Goal: Information Seeking & Learning: Learn about a topic

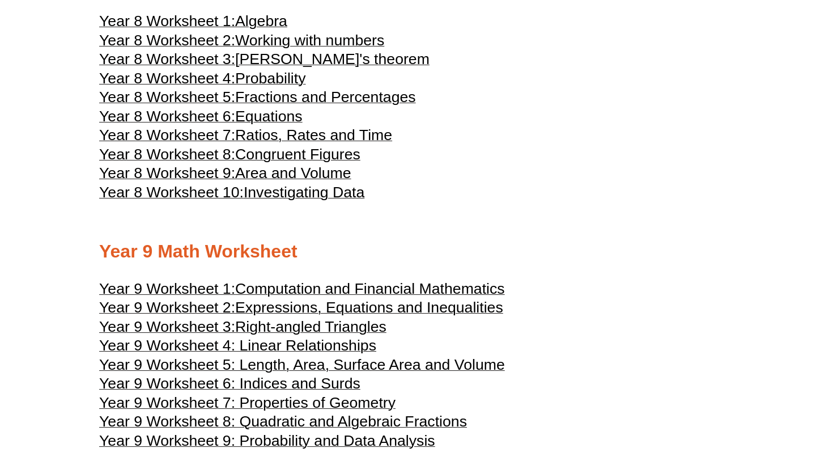
scroll to position [3063, 0]
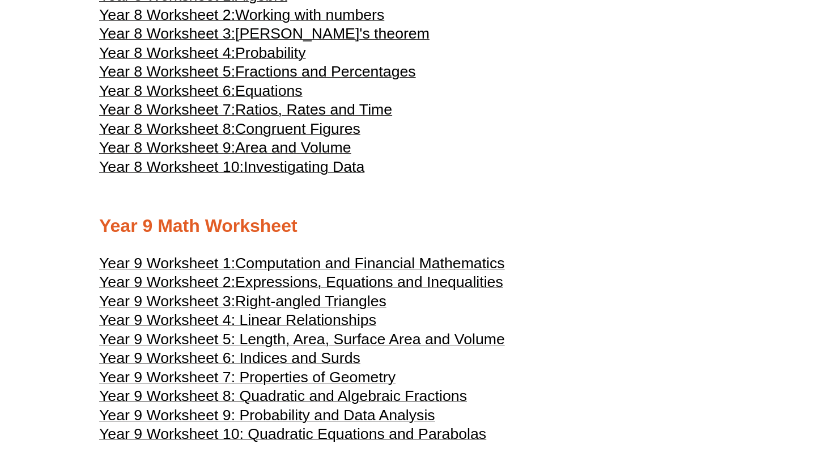
scroll to position [3084, 0]
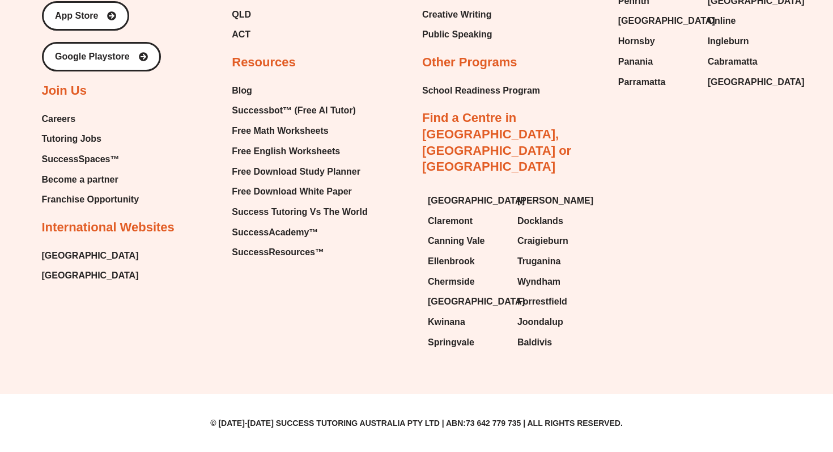
scroll to position [7260, 0]
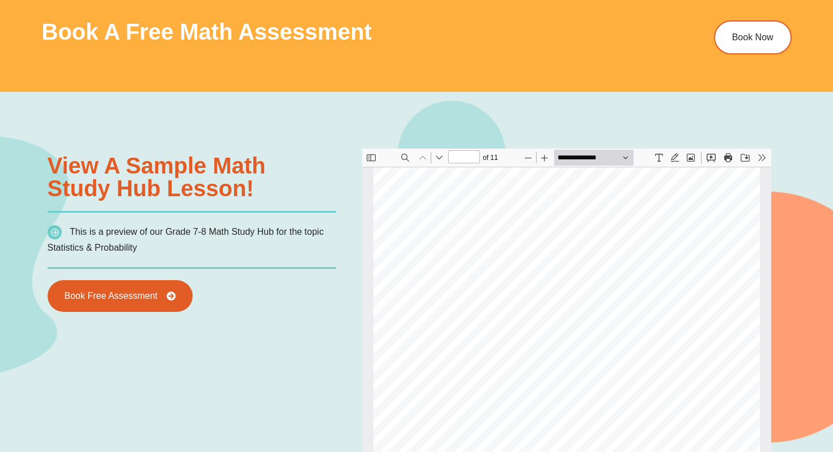
scroll to position [1020, 0]
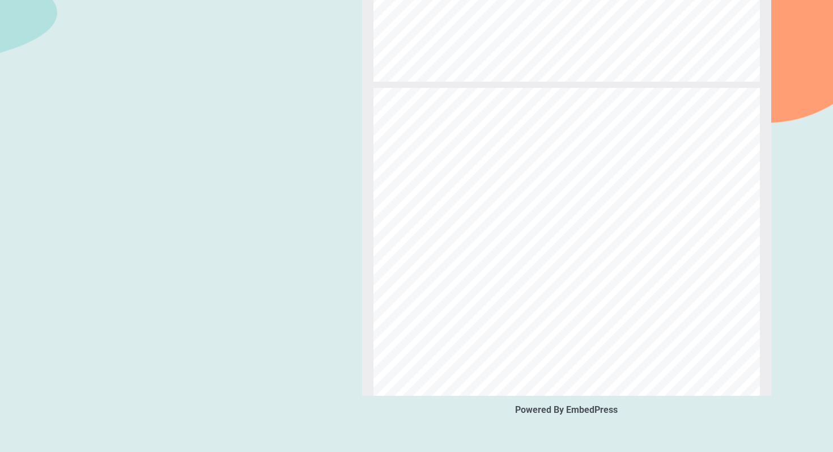
type input "*"
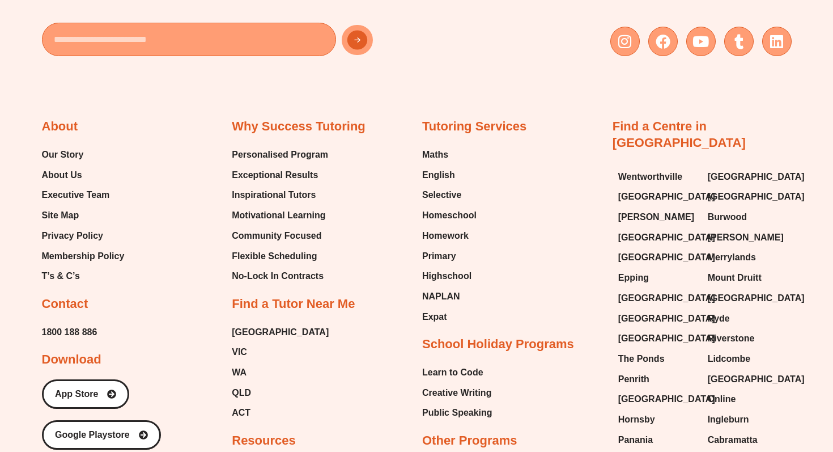
scroll to position [3944, 0]
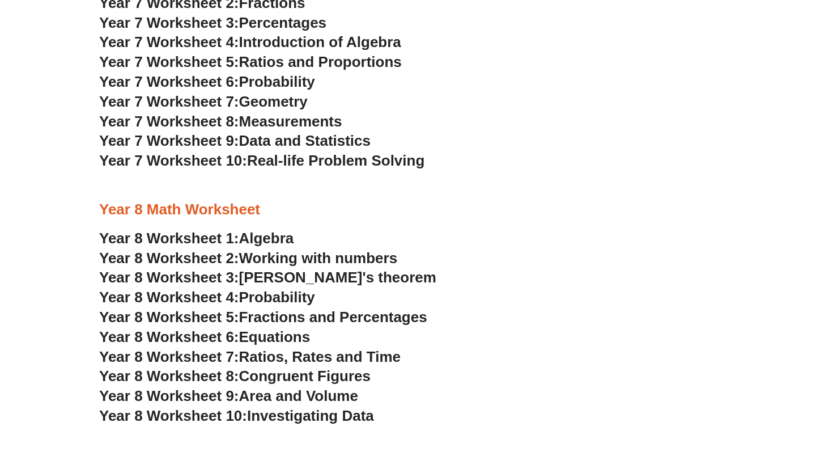
scroll to position [2883, 0]
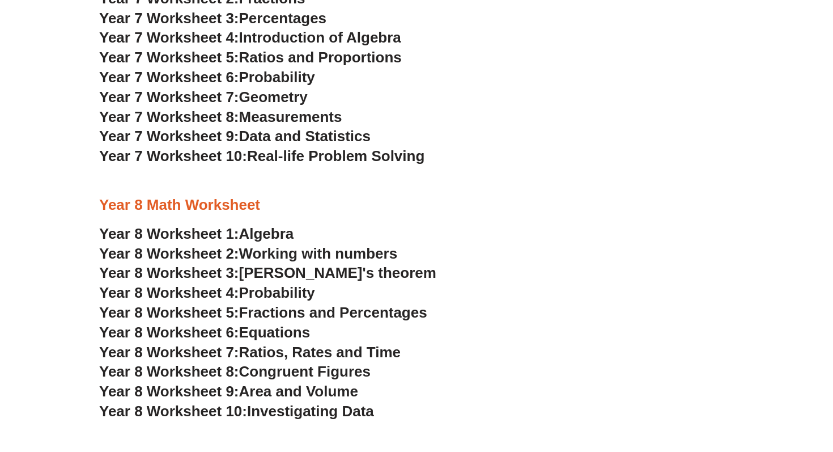
click at [25, 332] on section "NSW Selective High Schools Practice Worksheets Topic 1: Weight Measurement Topi…" at bounding box center [416, 128] width 833 height 1144
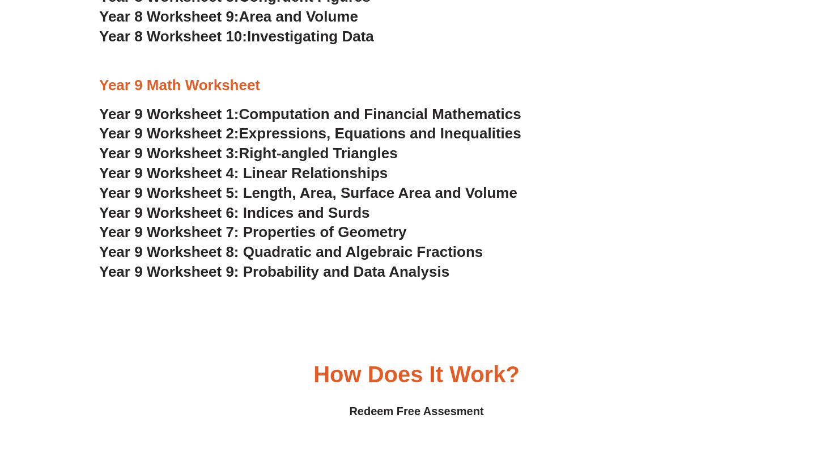
scroll to position [3265, 0]
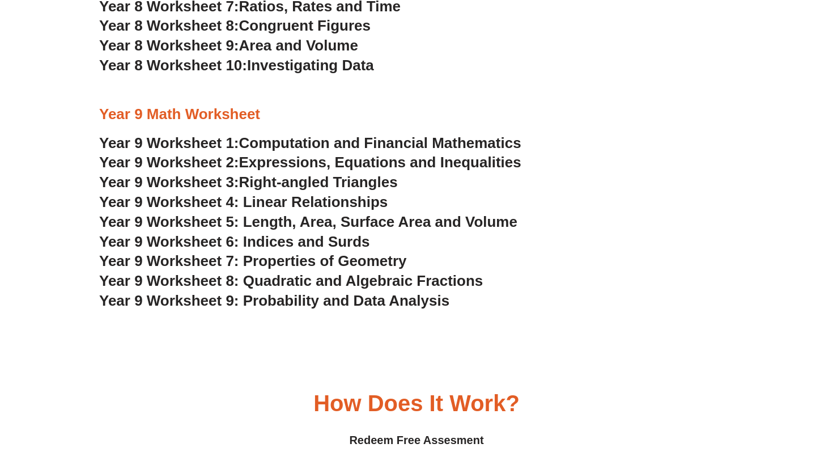
scroll to position [3135, 0]
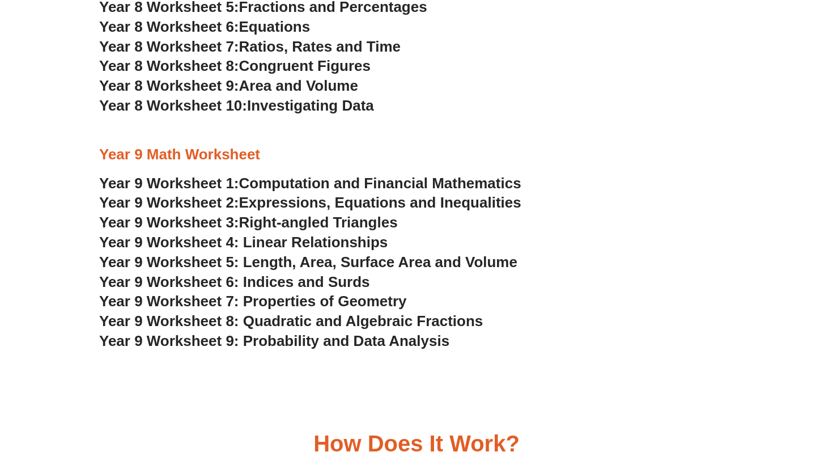
scroll to position [3189, 0]
